Goal: Transaction & Acquisition: Purchase product/service

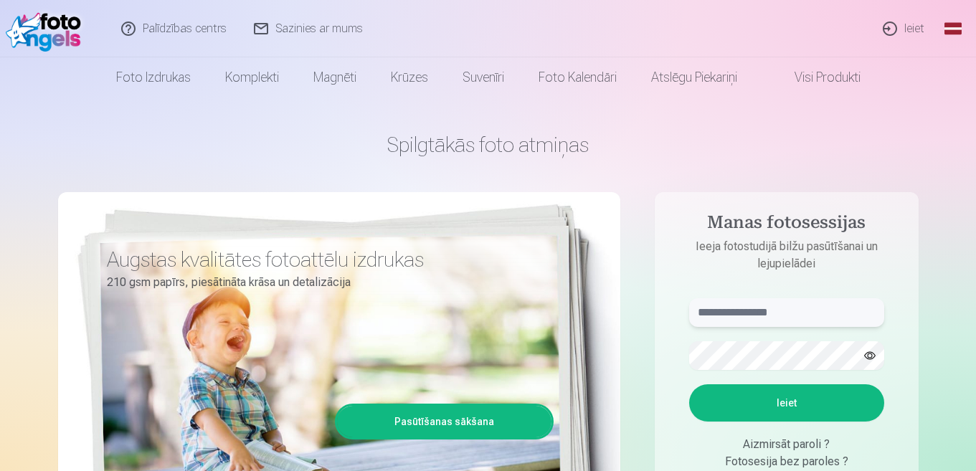
click at [702, 308] on input "text" at bounding box center [786, 312] width 195 height 29
type input "*"
type input "**********"
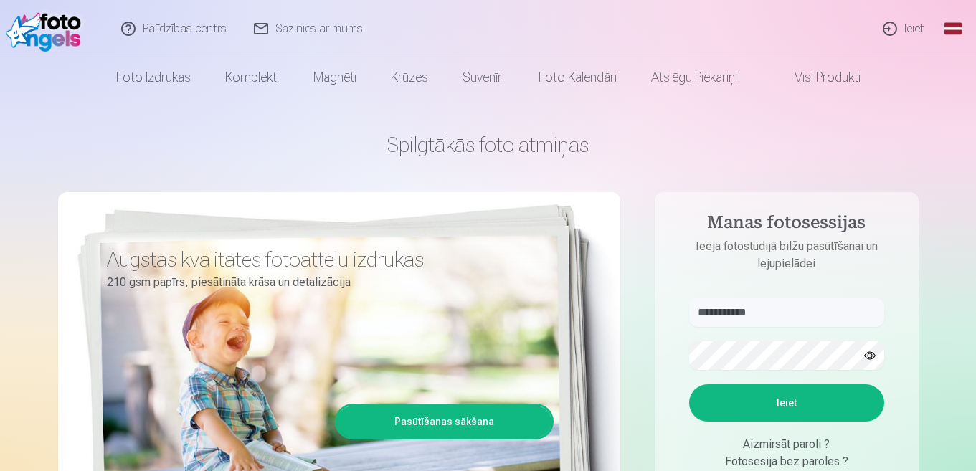
click at [707, 390] on button "Ieiet" at bounding box center [786, 403] width 195 height 37
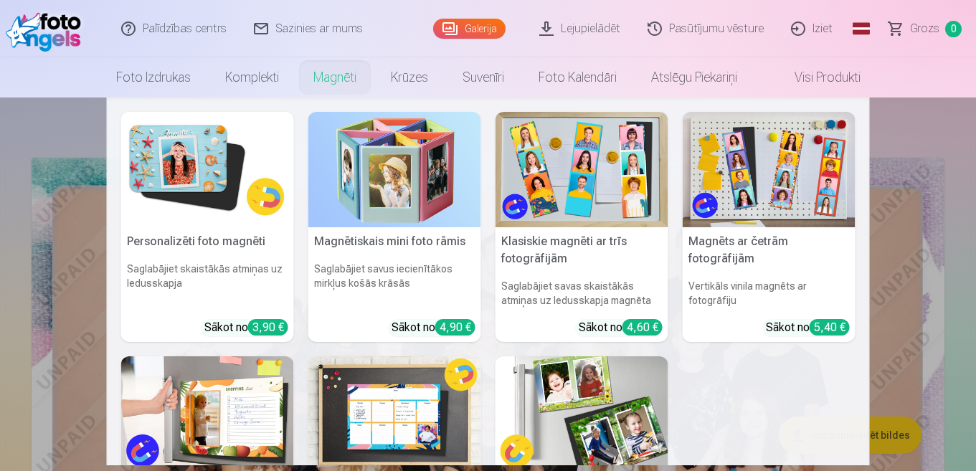
click at [341, 77] on link "Magnēti" at bounding box center [334, 77] width 77 height 40
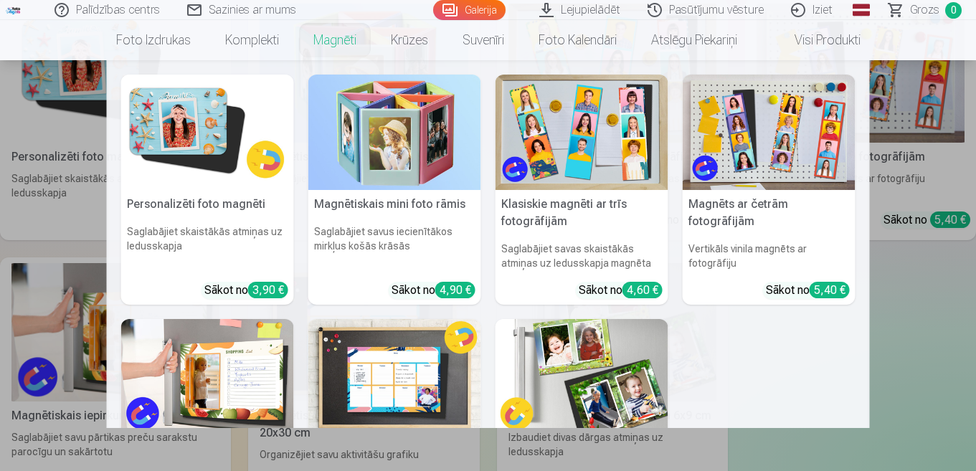
scroll to position [287, 0]
click at [214, 203] on h5 "Personalizēti foto magnēti" at bounding box center [207, 204] width 173 height 29
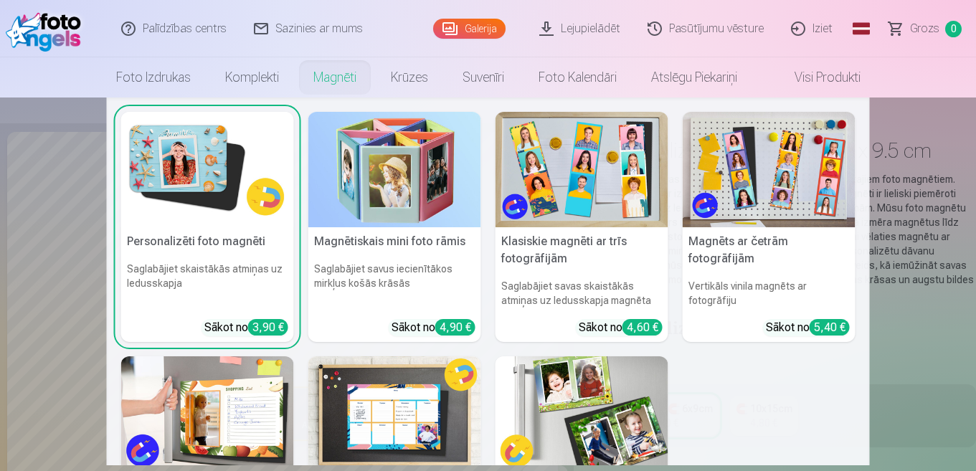
click at [221, 239] on h5 "Personalizēti foto magnēti" at bounding box center [207, 241] width 173 height 29
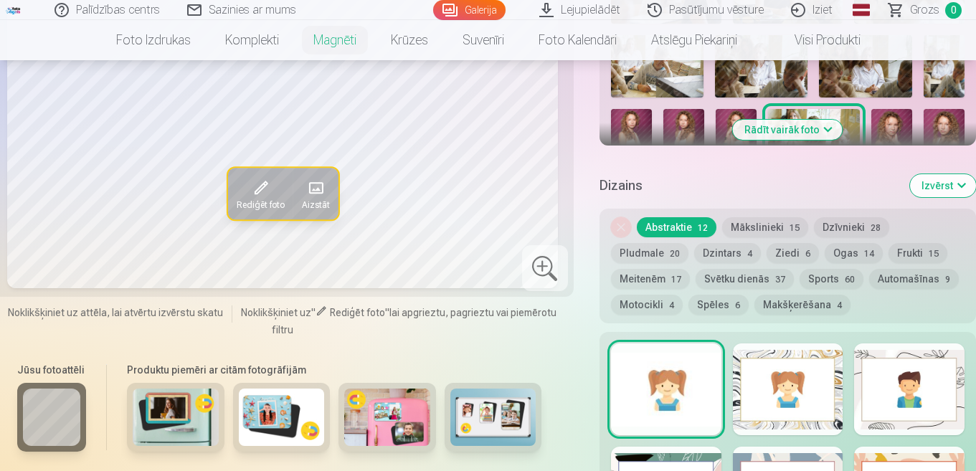
scroll to position [646, 0]
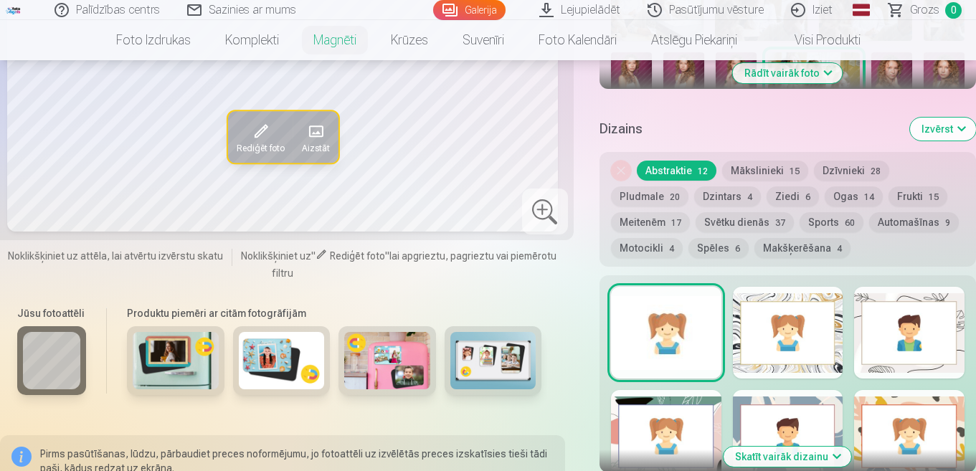
click at [654, 221] on button "Meitenēm 17" at bounding box center [650, 222] width 79 height 20
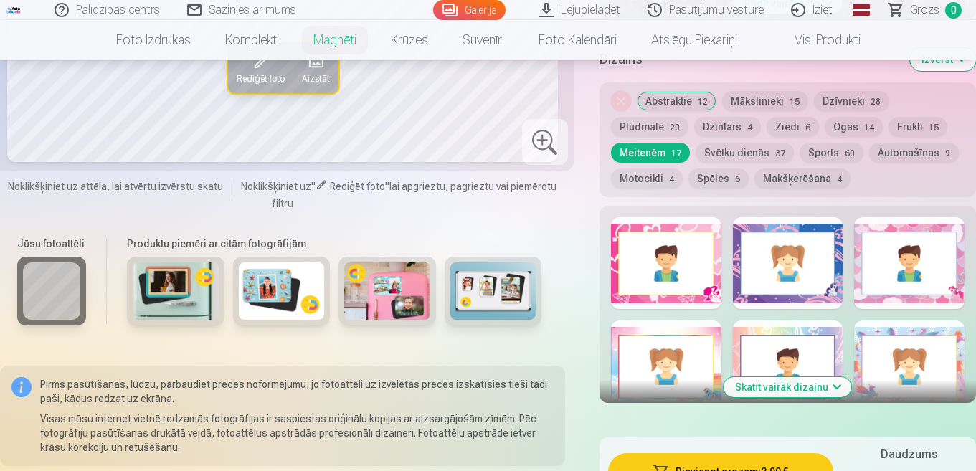
scroll to position [933, 0]
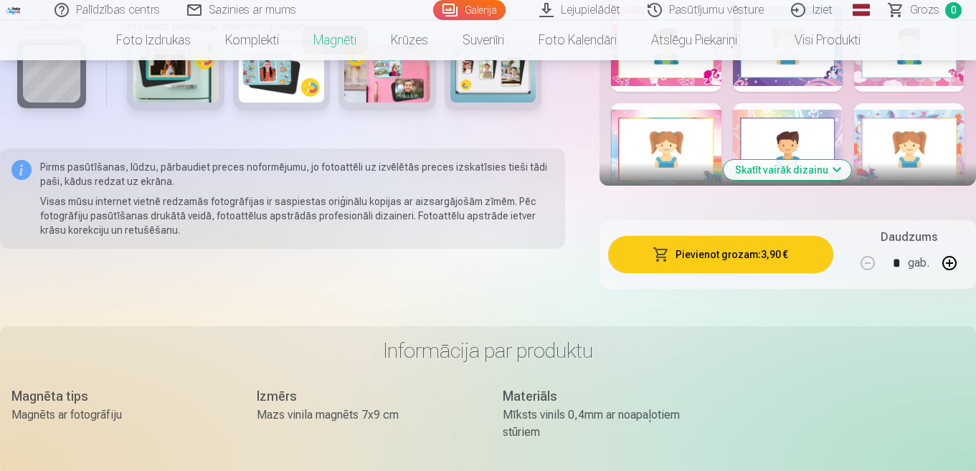
click at [763, 170] on button "Skatīt vairāk dizainu" at bounding box center [788, 170] width 128 height 20
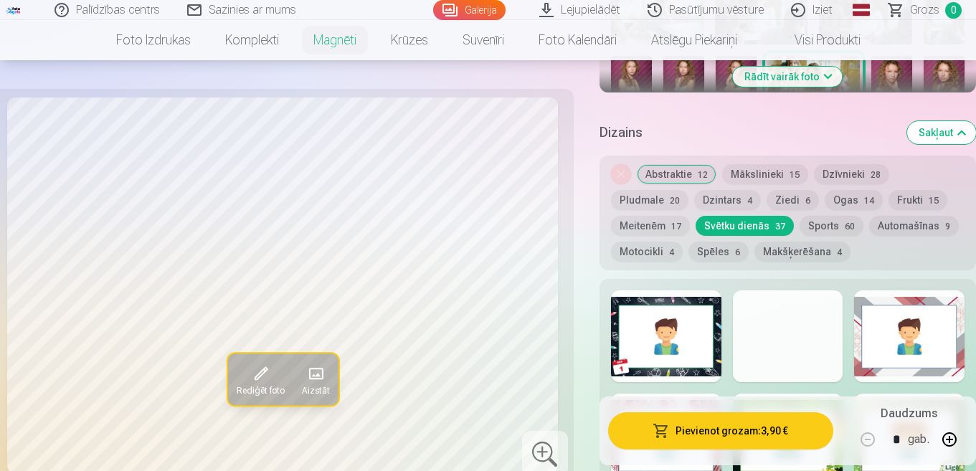
scroll to position [646, 0]
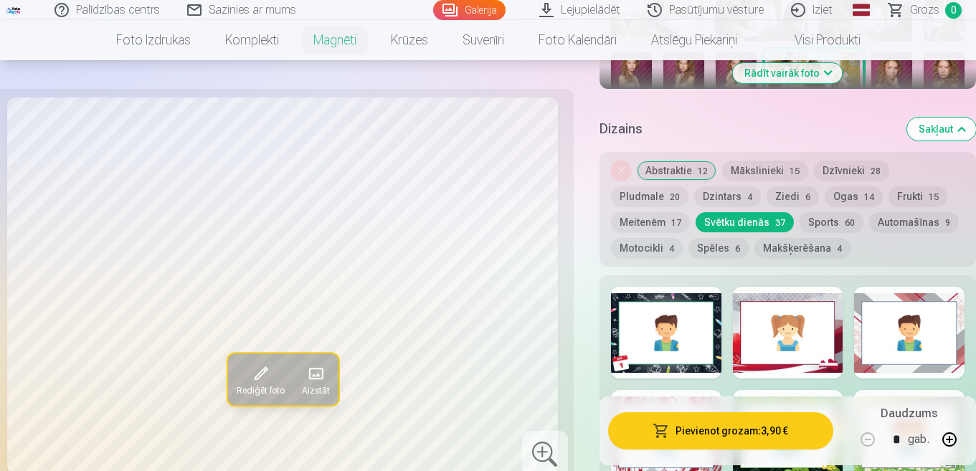
click at [632, 224] on button "Meitenēm 17" at bounding box center [650, 222] width 79 height 20
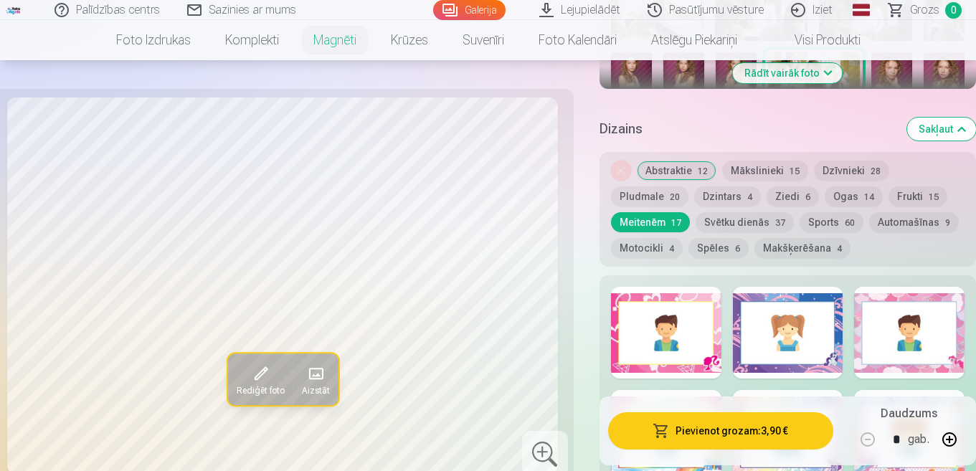
click at [632, 224] on button "Meitenēm 17" at bounding box center [650, 222] width 79 height 20
click at [749, 176] on button "Mākslinieki 15" at bounding box center [765, 171] width 86 height 20
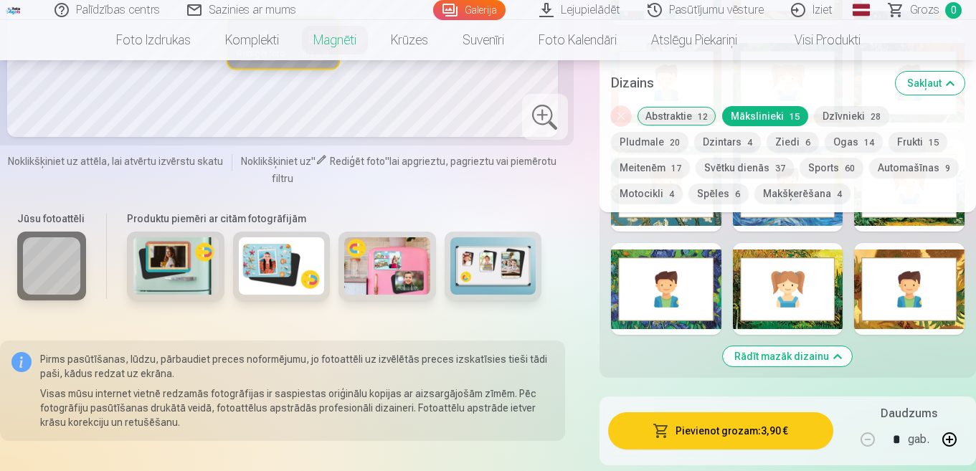
scroll to position [861, 0]
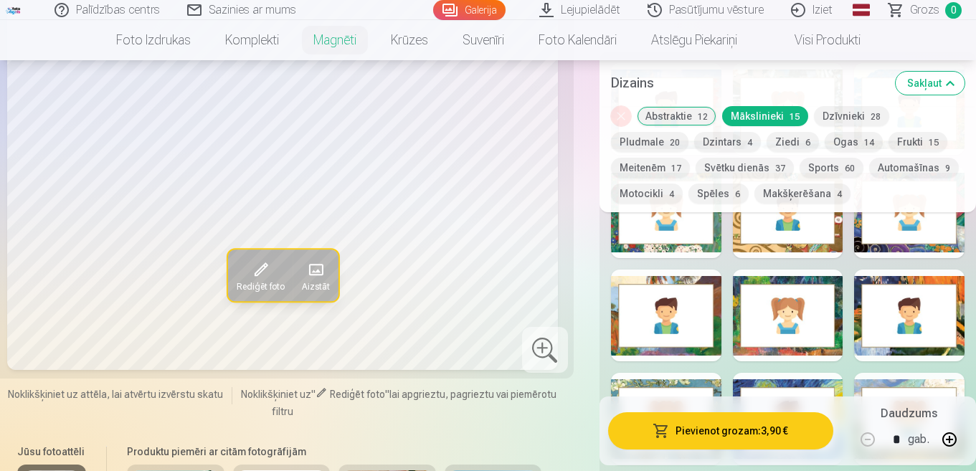
click at [793, 146] on button "Ziedi 6" at bounding box center [793, 142] width 52 height 20
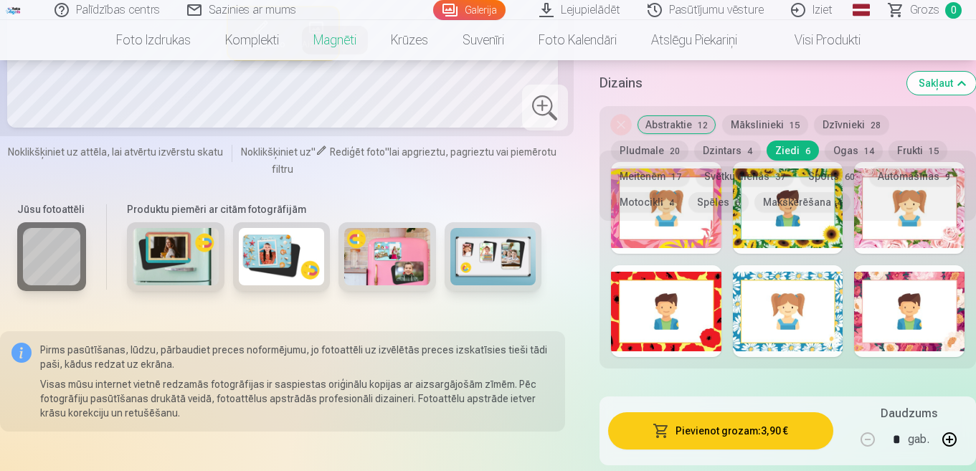
scroll to position [646, 0]
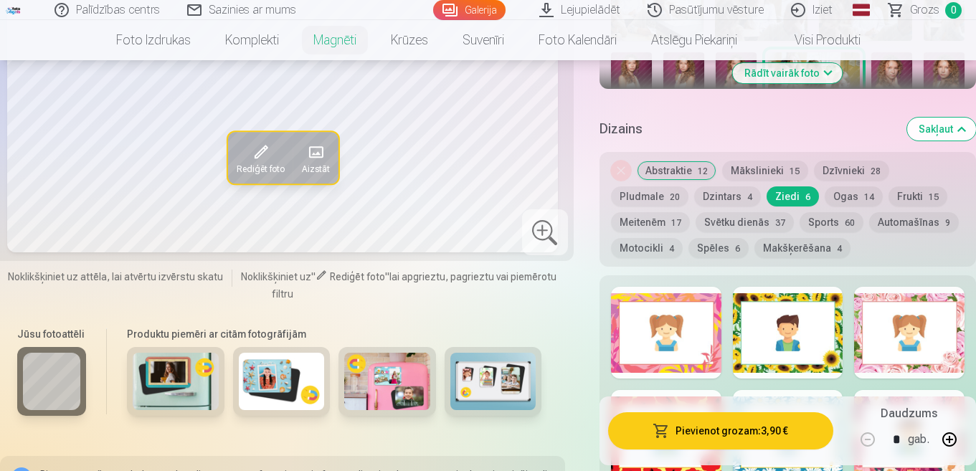
click at [861, 197] on button "Ogas 14" at bounding box center [854, 197] width 58 height 20
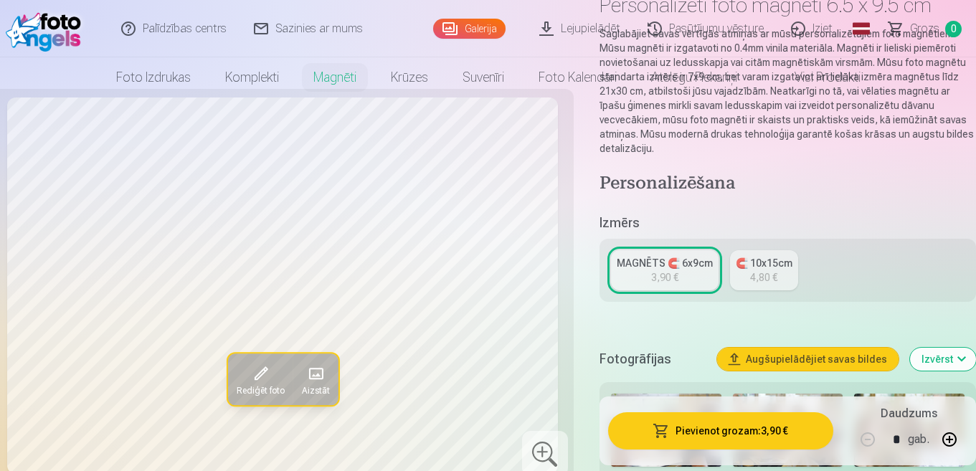
scroll to position [0, 0]
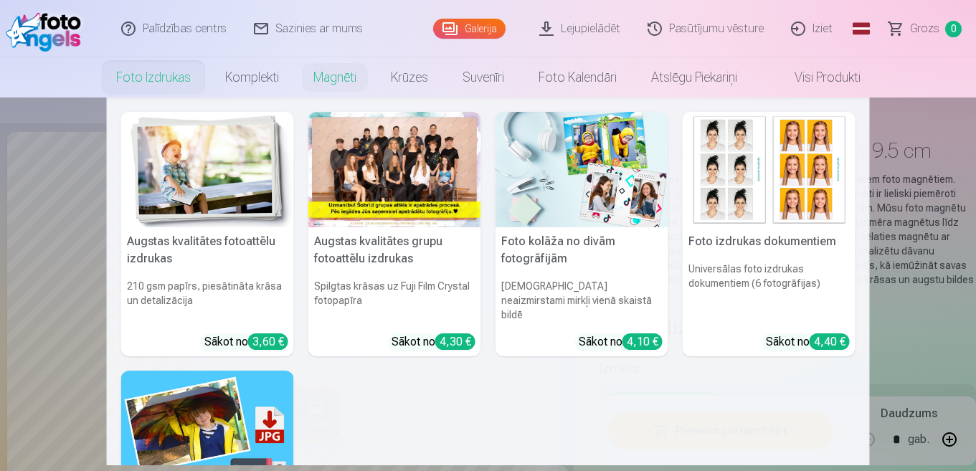
click at [163, 80] on link "Foto izdrukas" at bounding box center [153, 77] width 109 height 40
